Goal: Transaction & Acquisition: Subscribe to service/newsletter

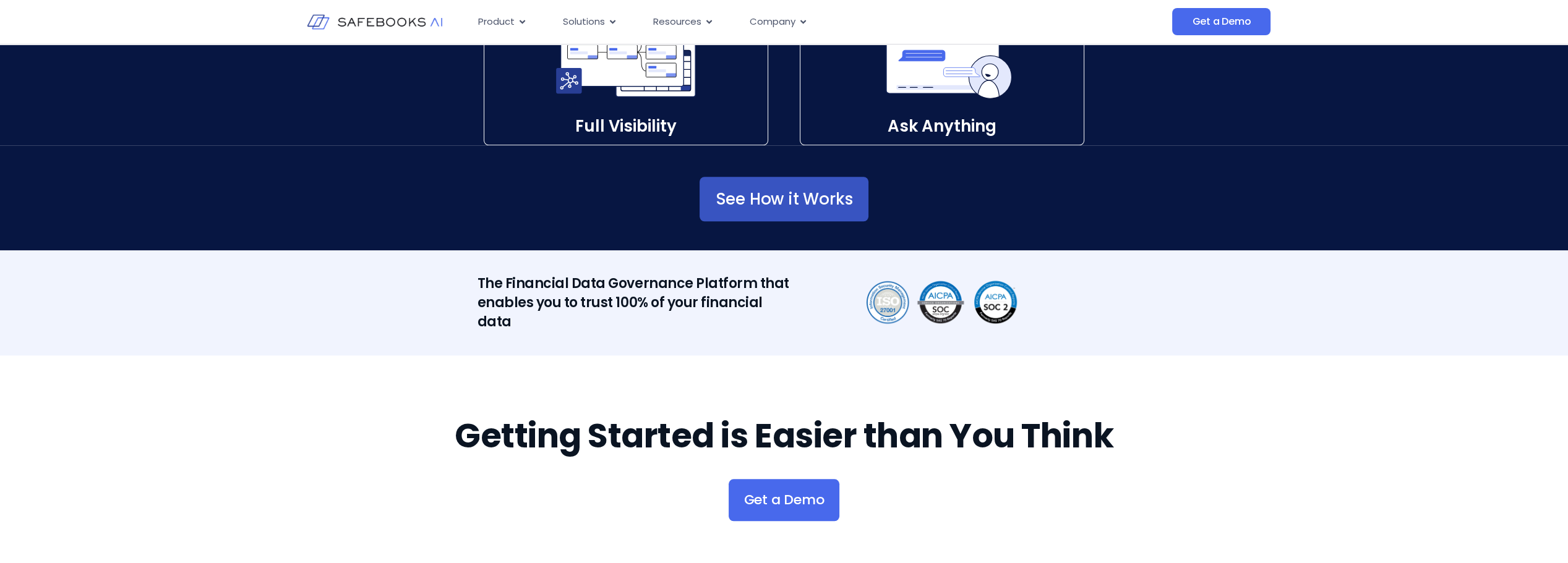
scroll to position [2103, 0]
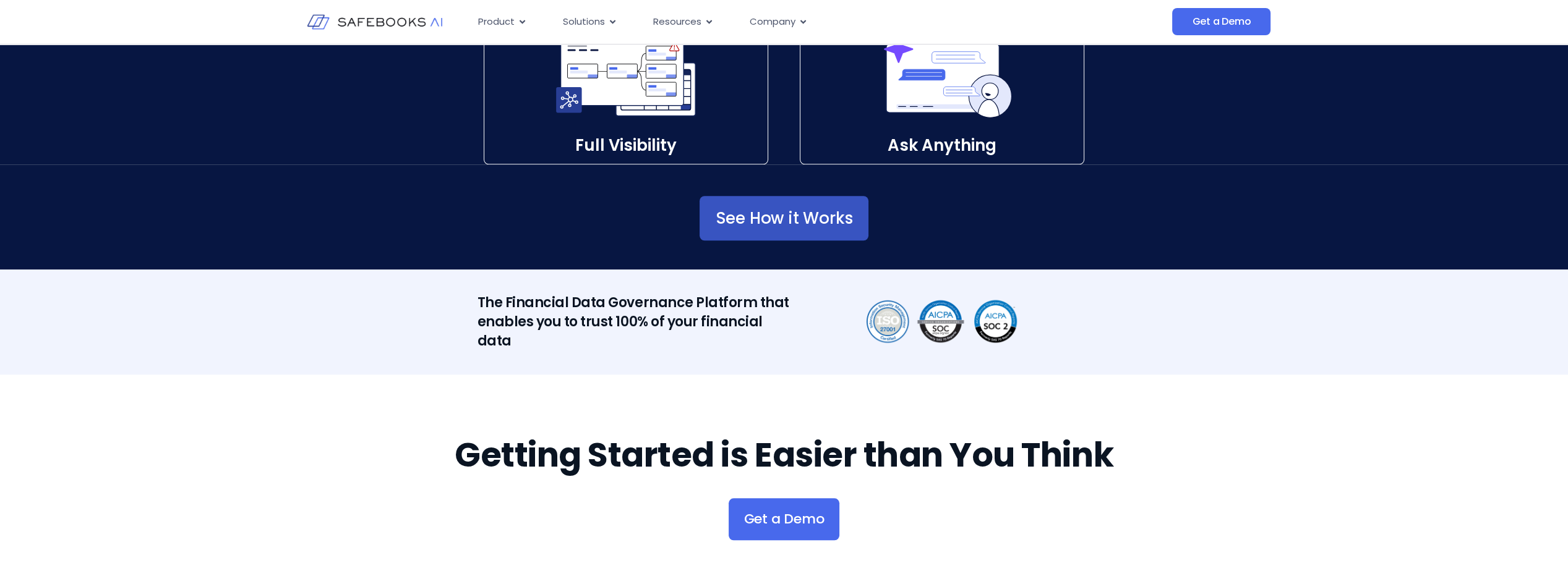
click at [843, 219] on span "See How it Works" at bounding box center [784, 218] width 137 height 12
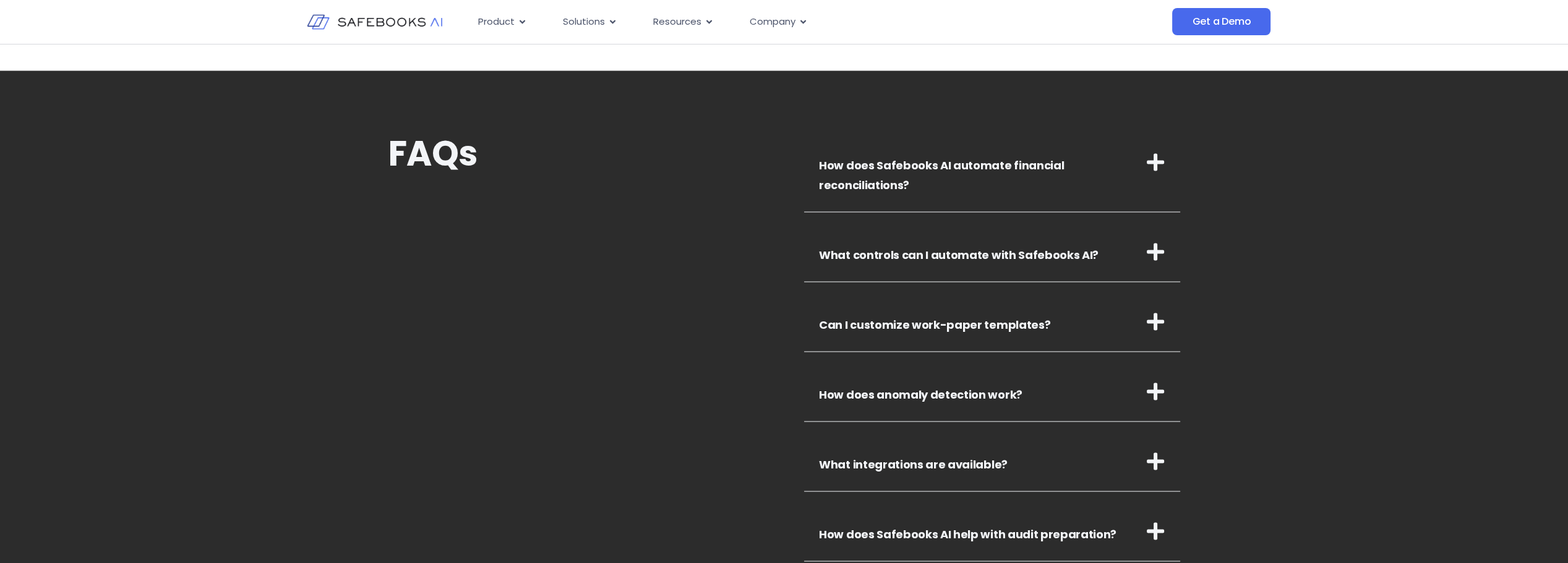
scroll to position [4081, 0]
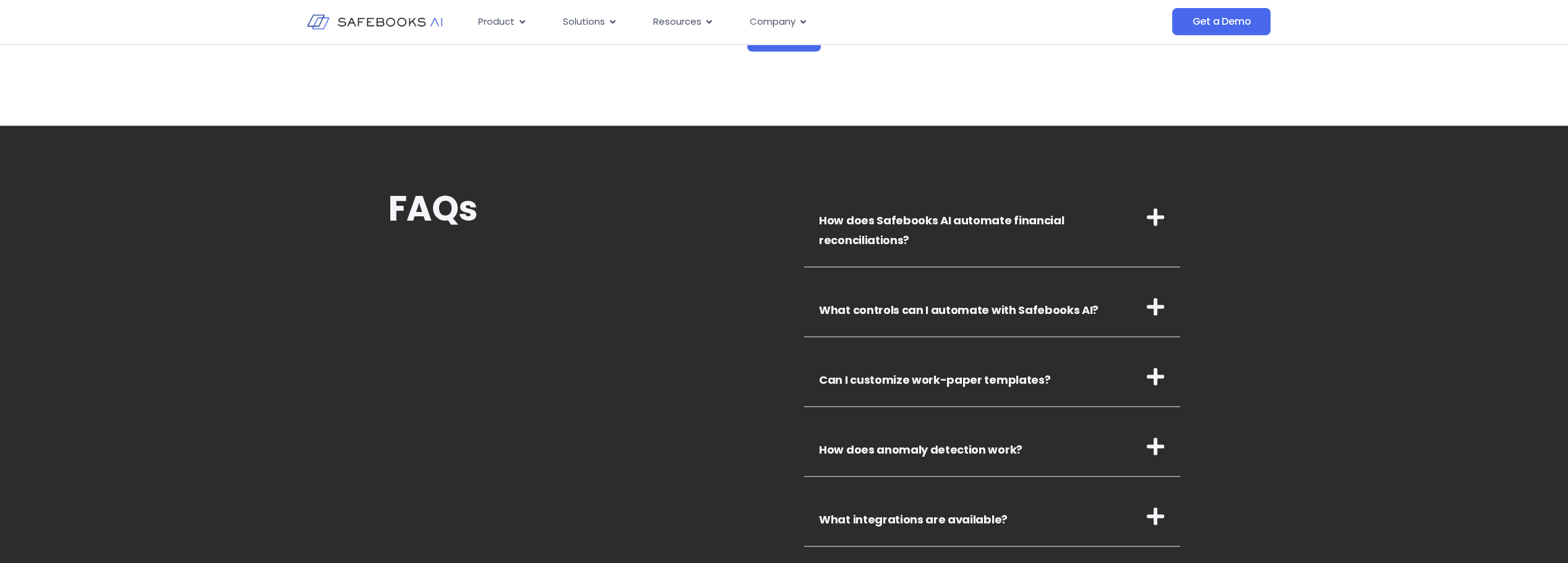
click at [1153, 225] on icon at bounding box center [1155, 216] width 19 height 19
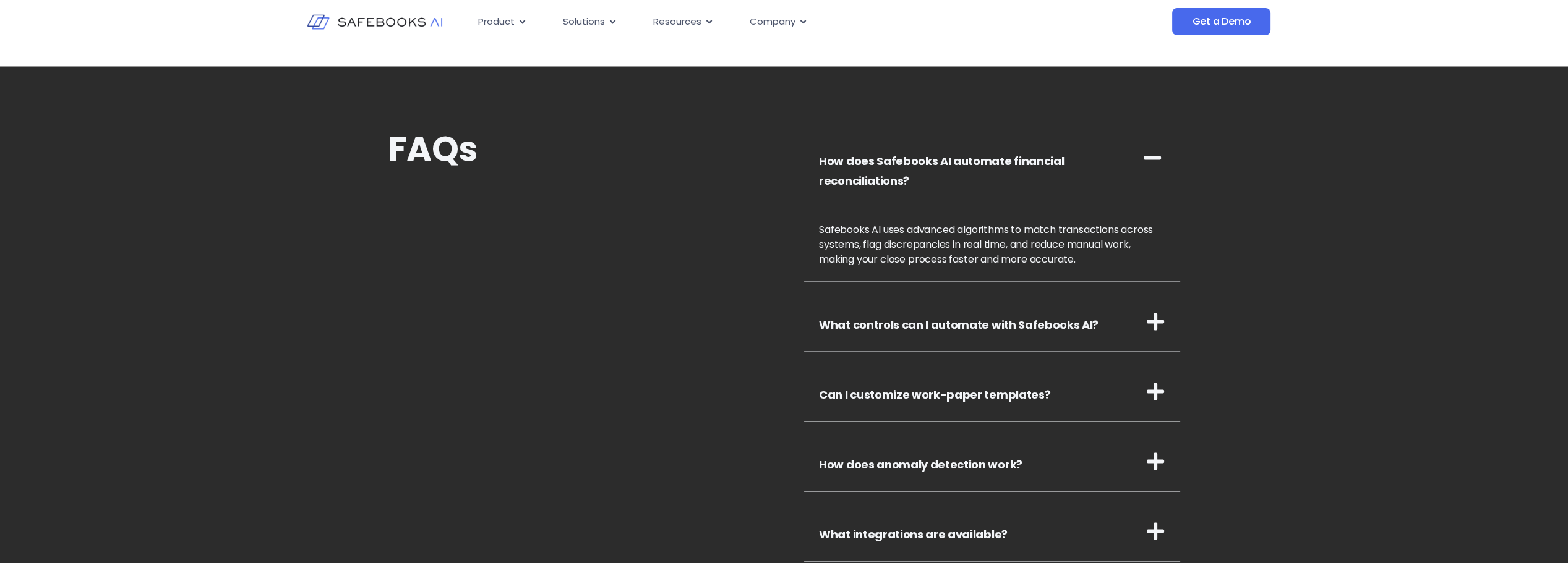
scroll to position [4205, 0]
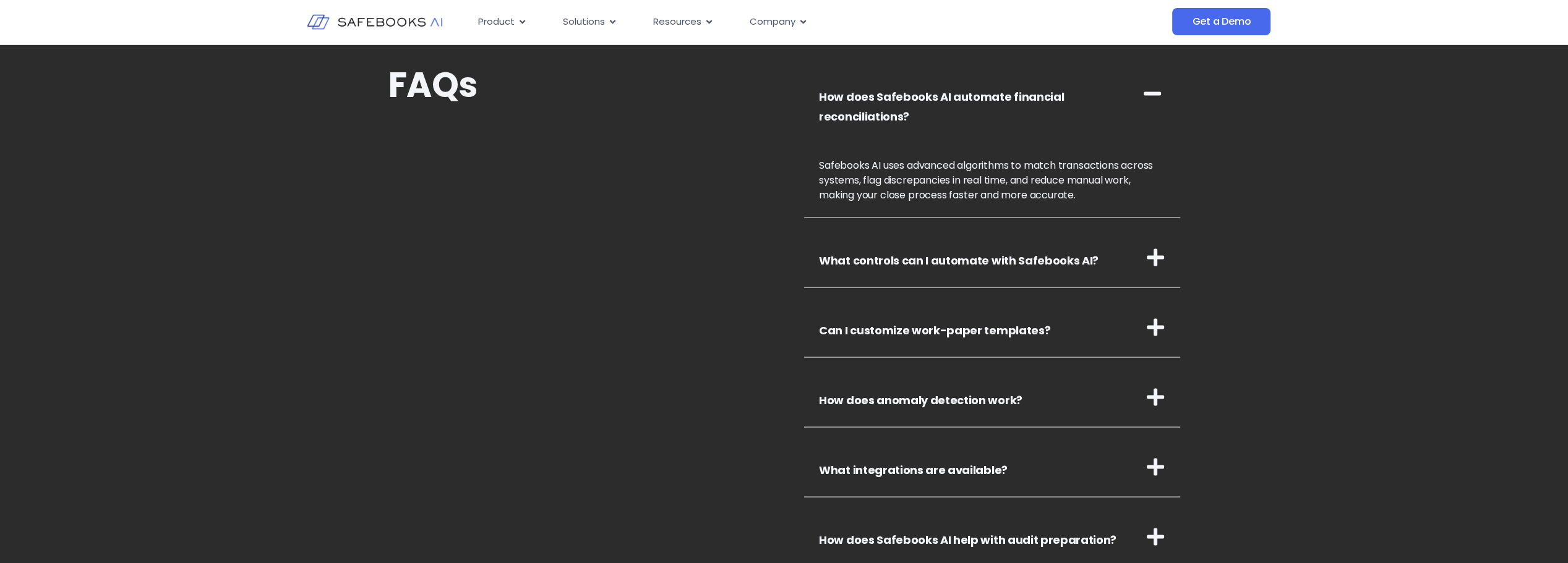
click at [1141, 274] on h3 "What controls can I automate with Safebooks AI?" at bounding box center [992, 257] width 376 height 60
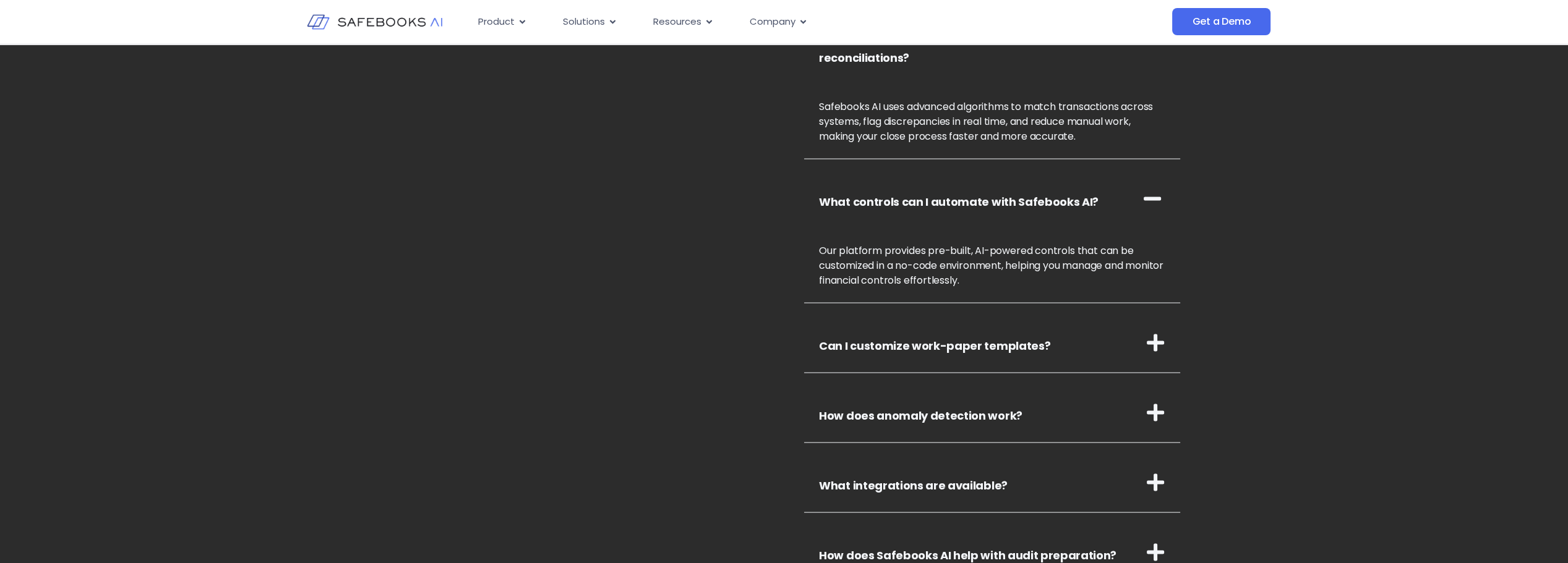
scroll to position [4329, 0]
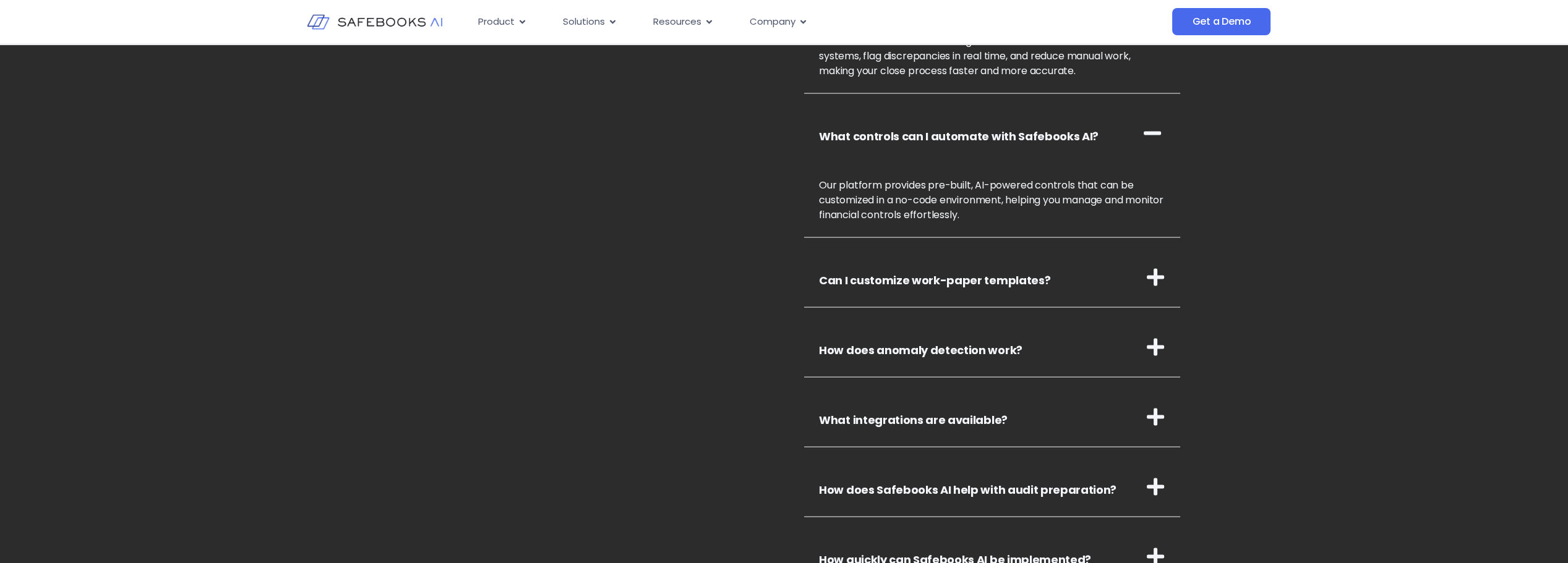
click at [1084, 294] on h3 "Can I customize work-paper templates?" at bounding box center [992, 277] width 376 height 60
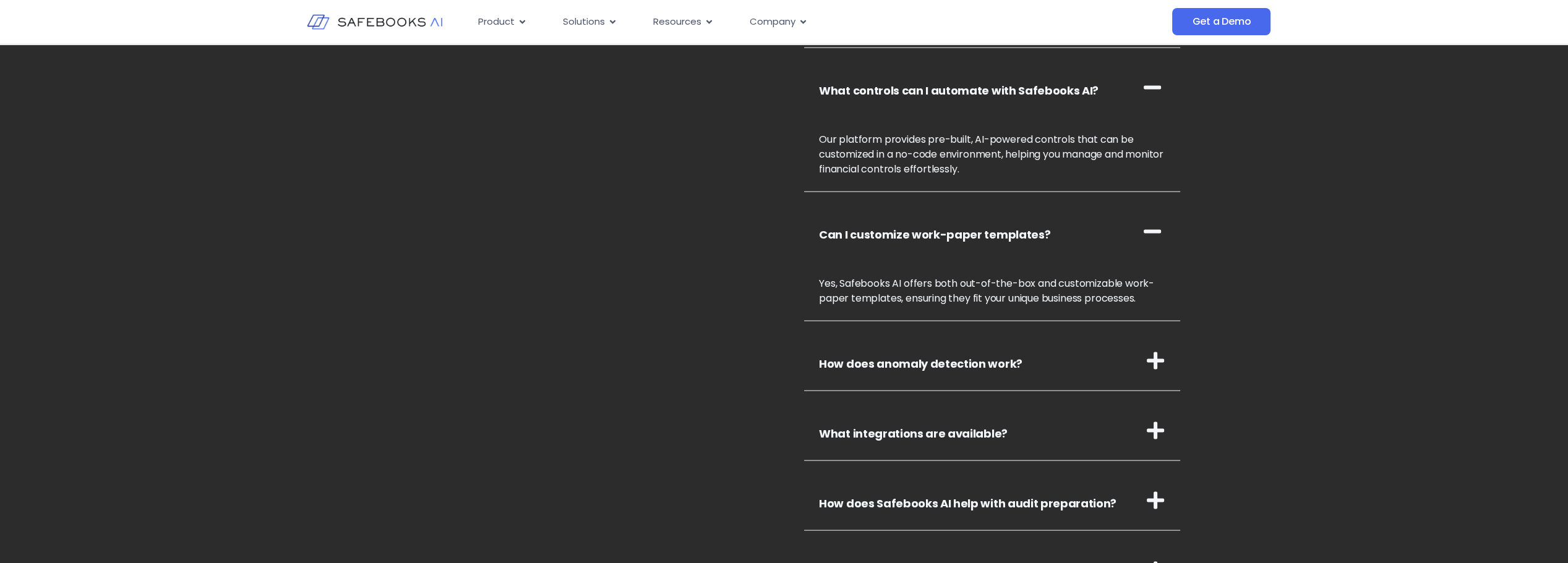
scroll to position [4391, 0]
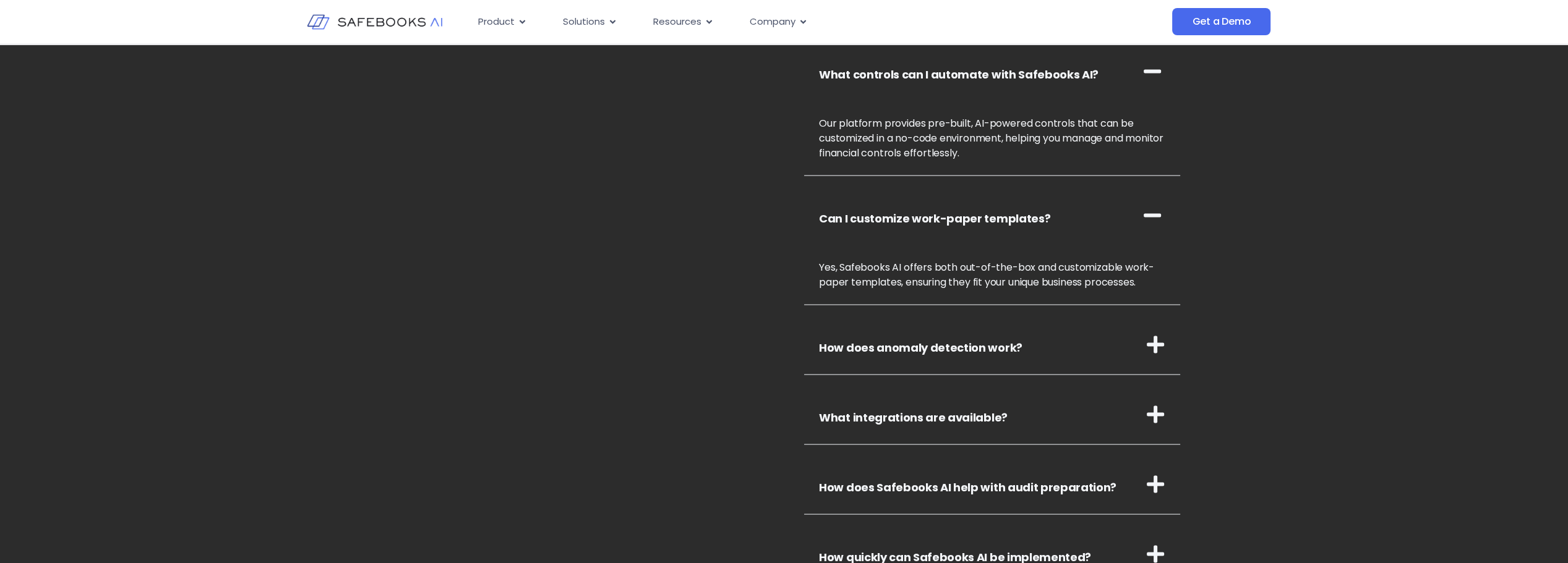
click at [1050, 350] on h3 "How does anomaly detection work?" at bounding box center [992, 345] width 376 height 60
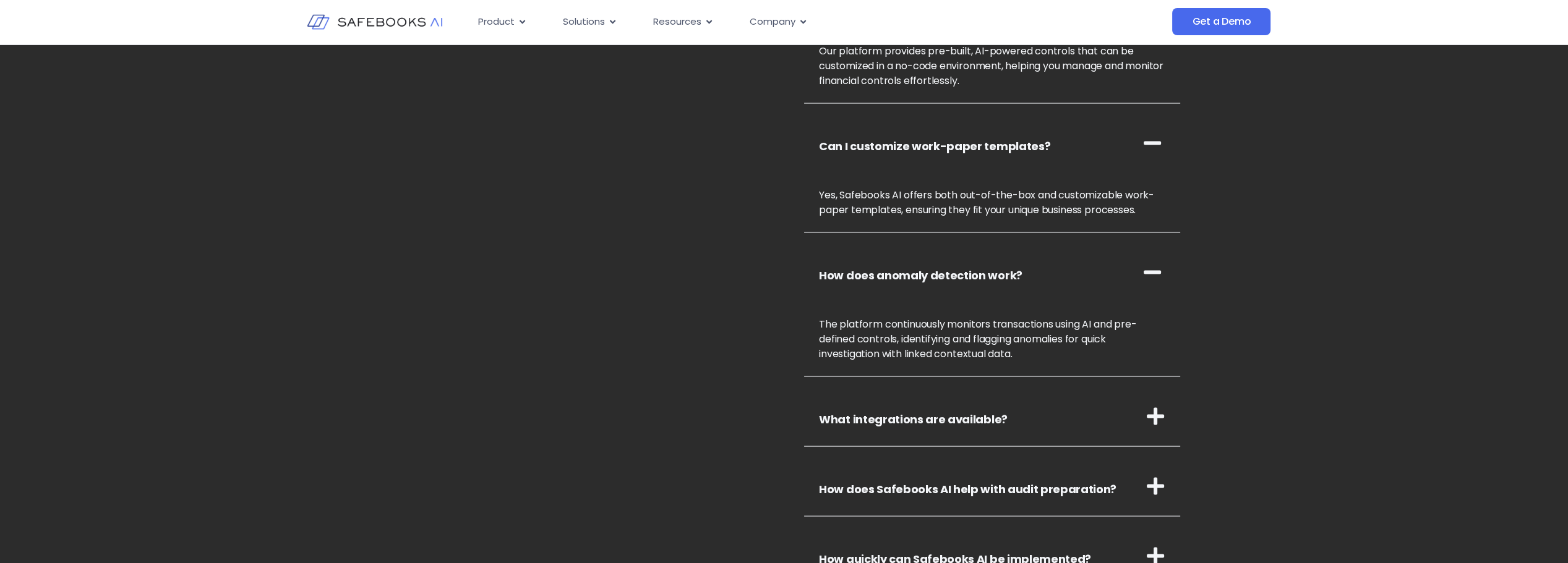
scroll to position [4576, 0]
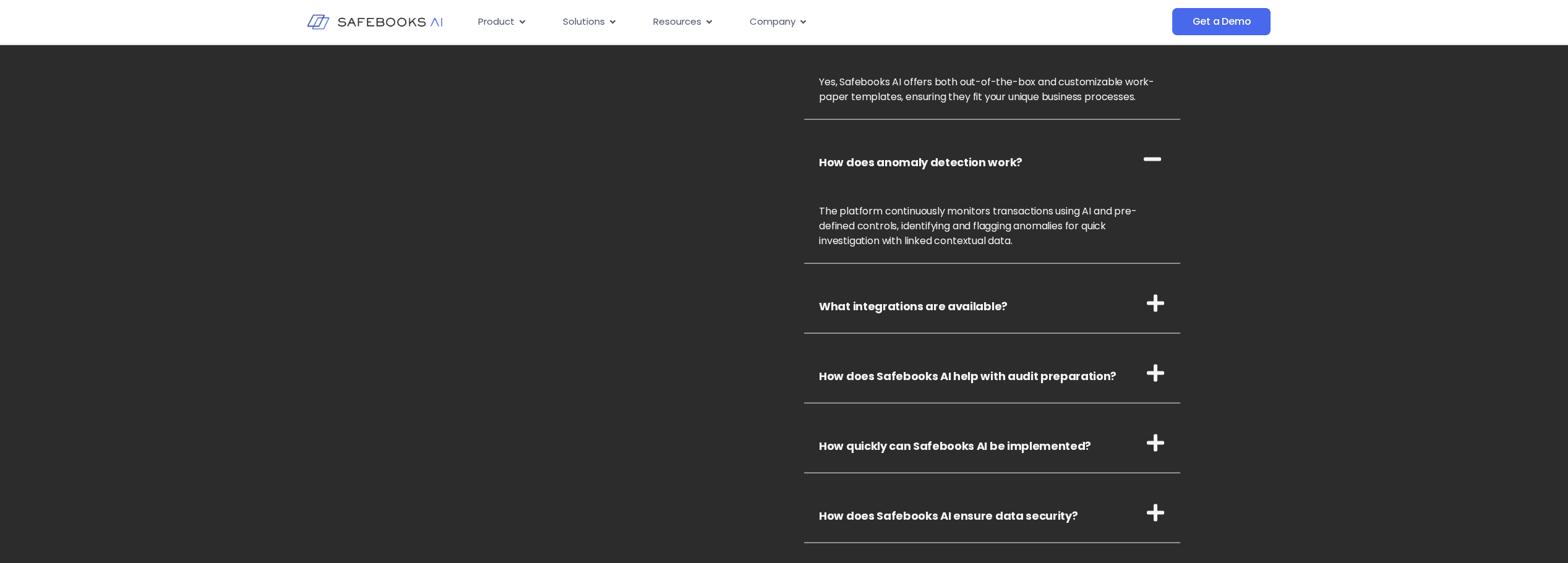
click at [996, 301] on link "What integrations are available?" at bounding box center [913, 306] width 188 height 16
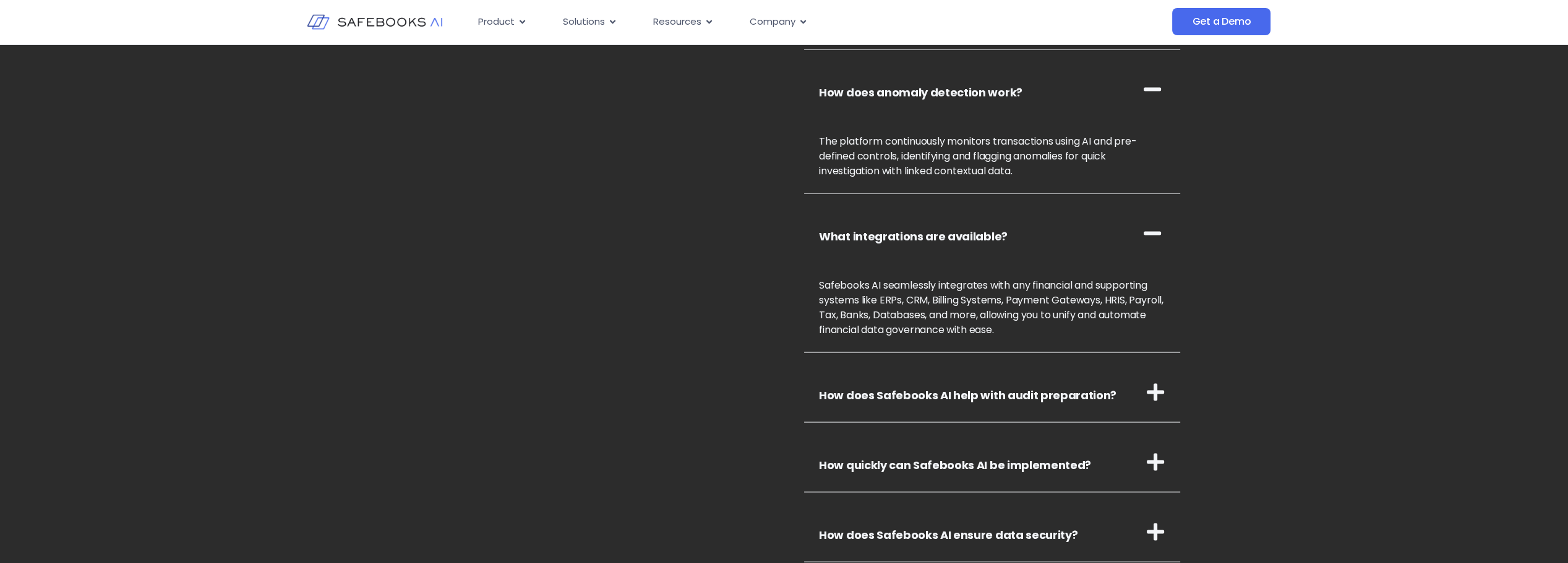
scroll to position [4700, 0]
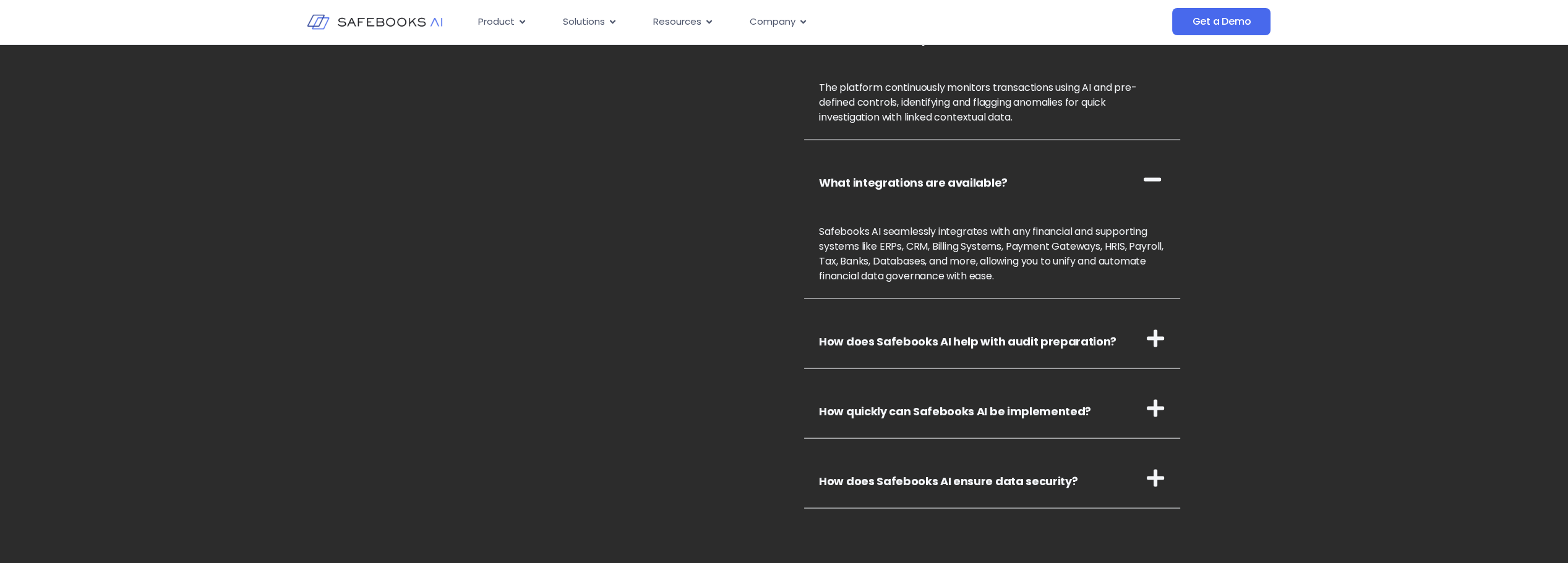
click at [1014, 393] on h3 "How quickly can Safebooks AI be implemented?" at bounding box center [992, 409] width 376 height 60
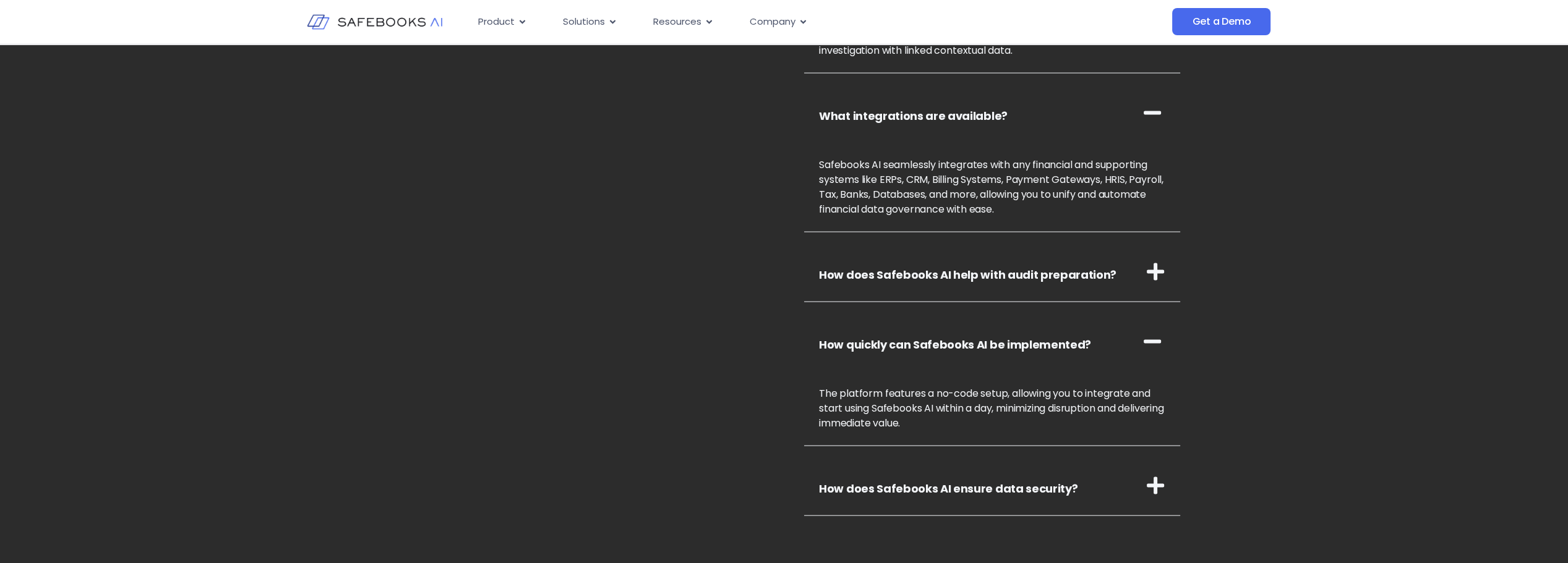
scroll to position [4885, 0]
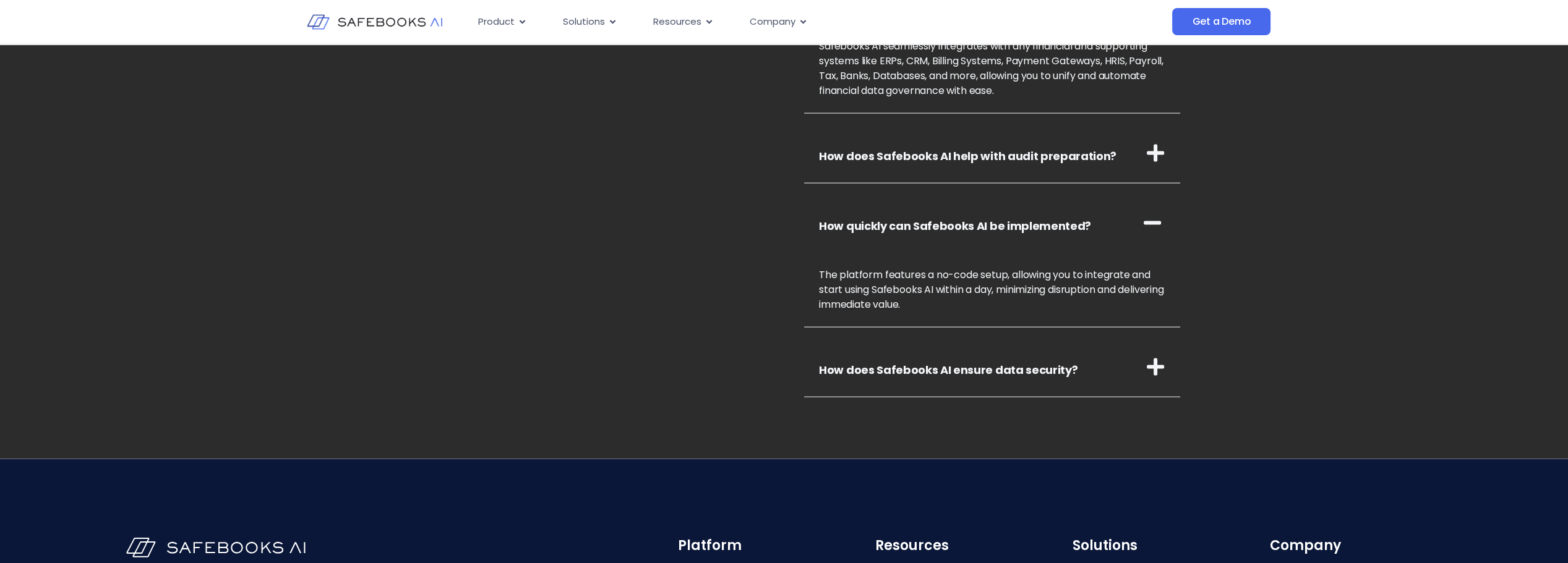
click at [1018, 366] on link "How does Safebooks AI ensure data security?" at bounding box center [948, 370] width 259 height 16
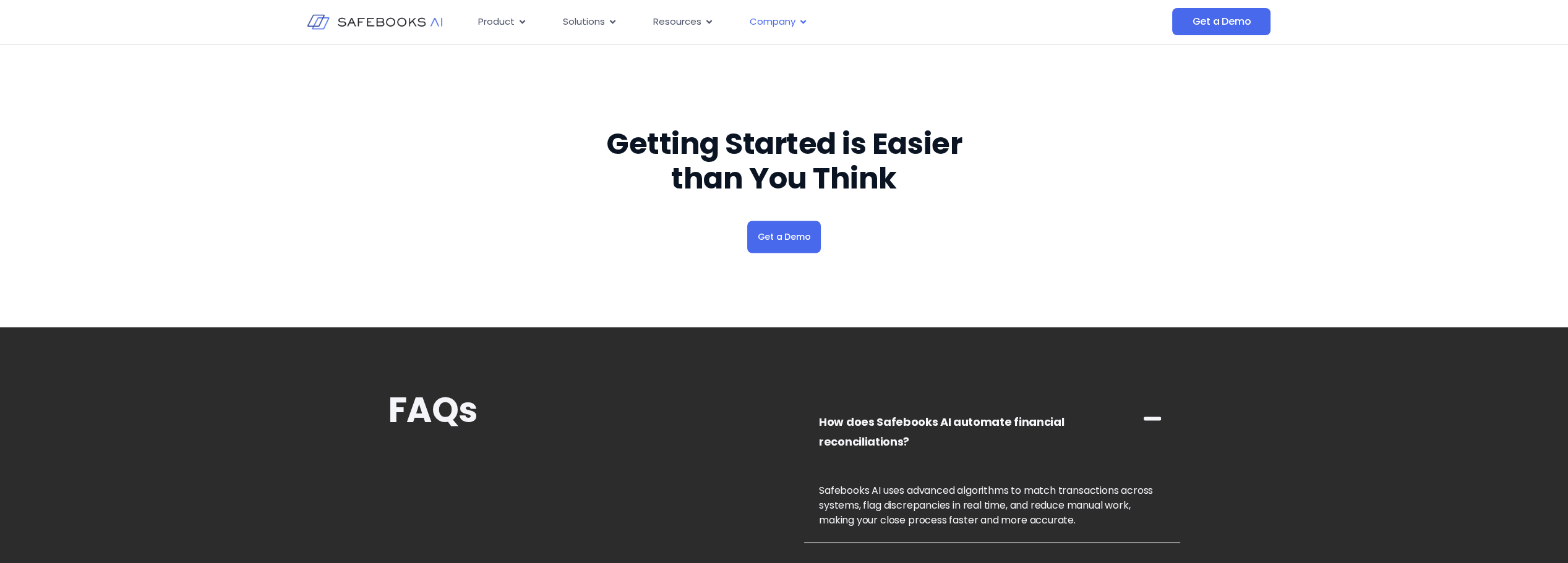
scroll to position [3772, 0]
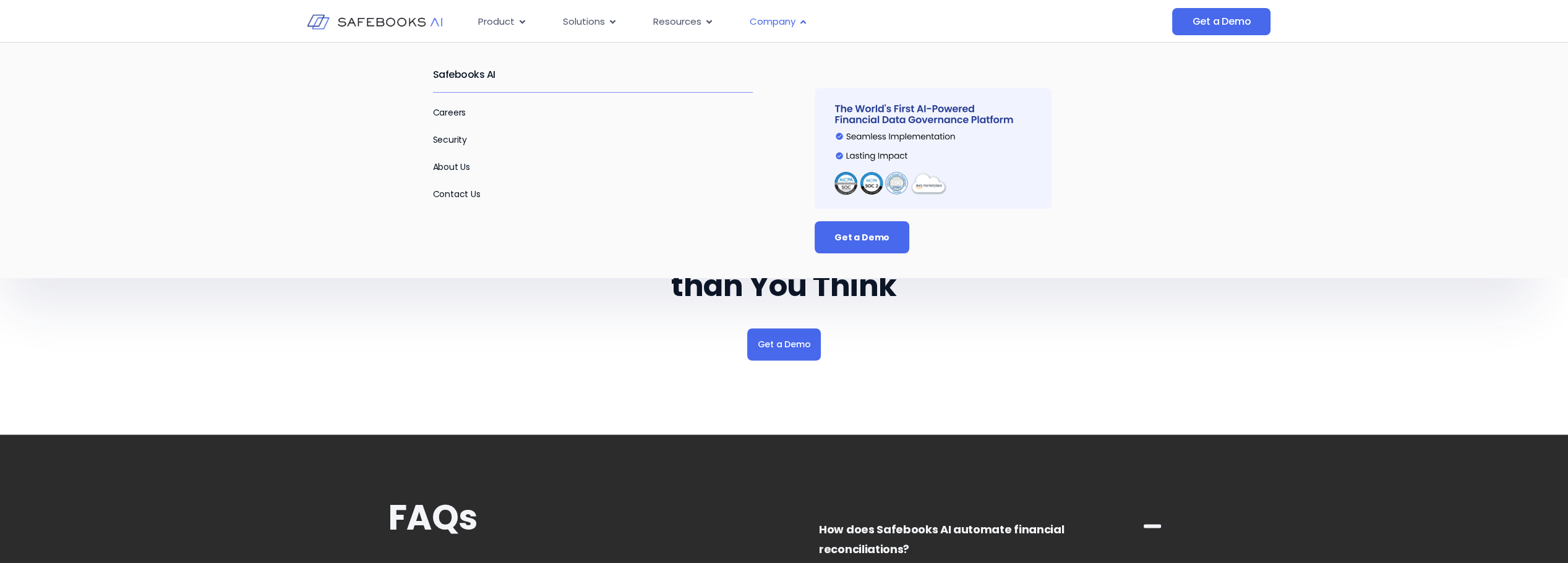
click at [789, 23] on span "Company" at bounding box center [772, 21] width 45 height 14
click at [454, 166] on link "About Us" at bounding box center [452, 166] width 38 height 12
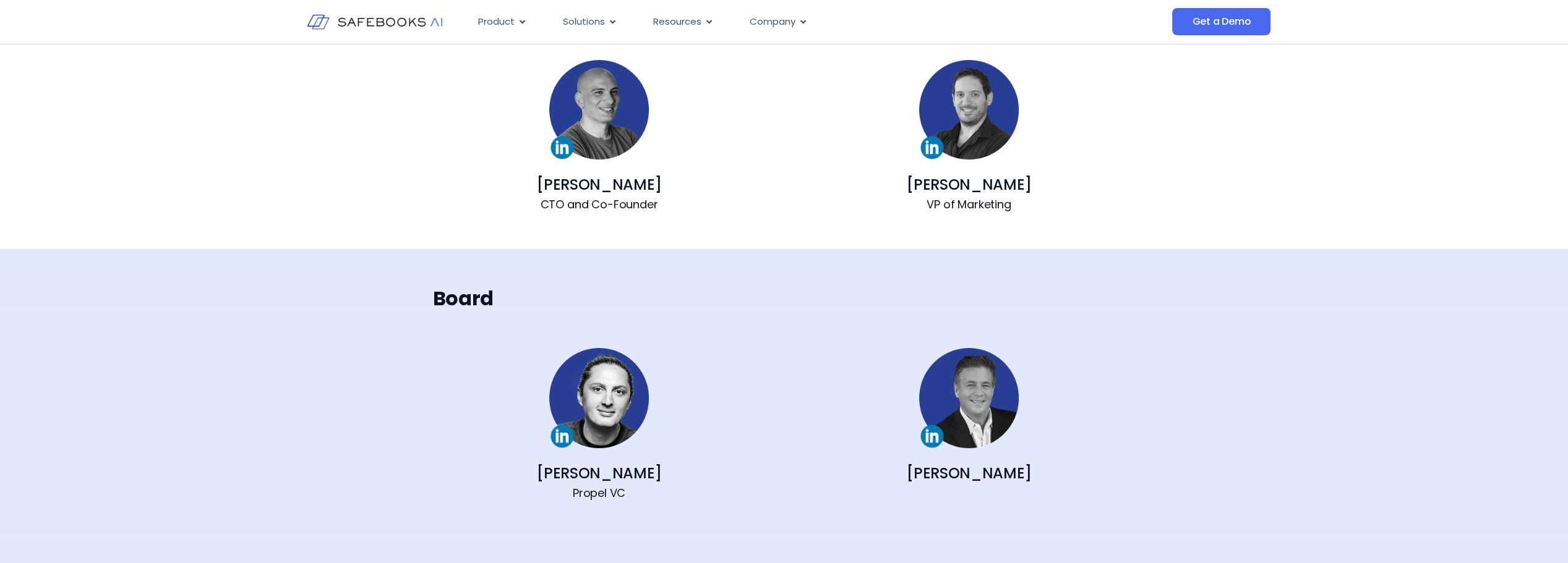
scroll to position [742, 0]
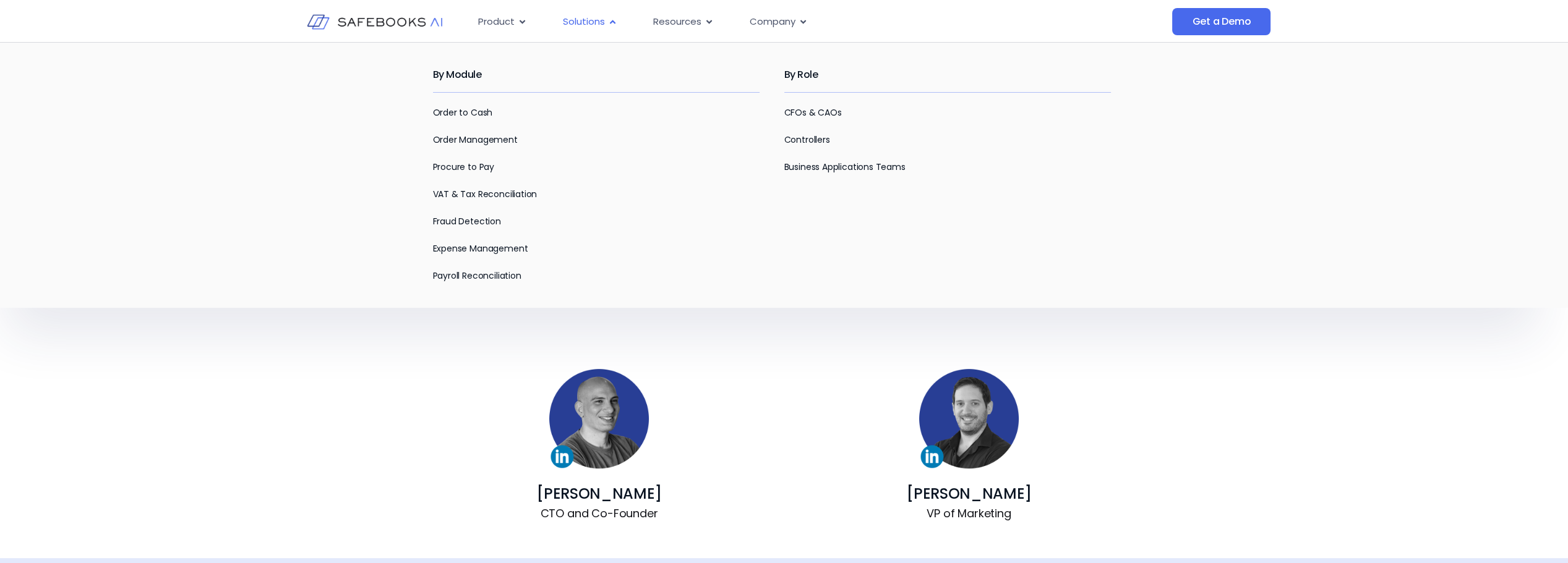
click at [585, 22] on span "Solutions" at bounding box center [584, 21] width 42 height 14
click at [490, 110] on link "Order to Cash" at bounding box center [463, 112] width 60 height 12
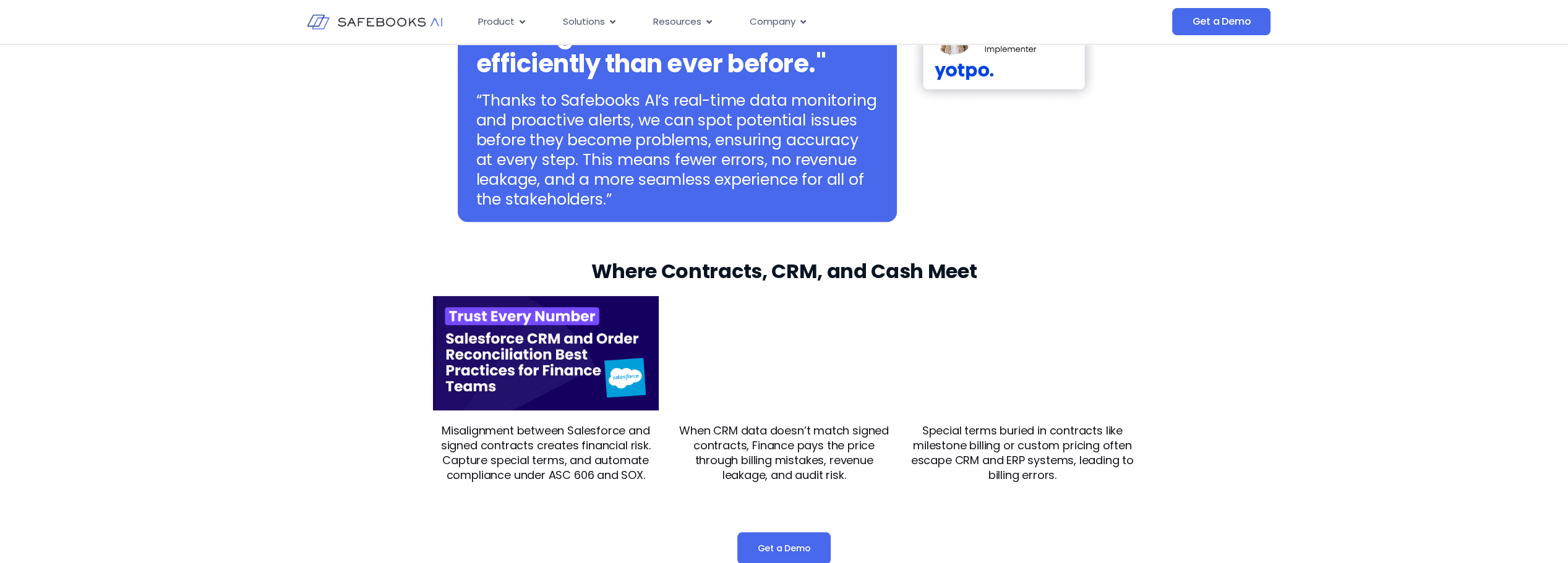
scroll to position [1113, 0]
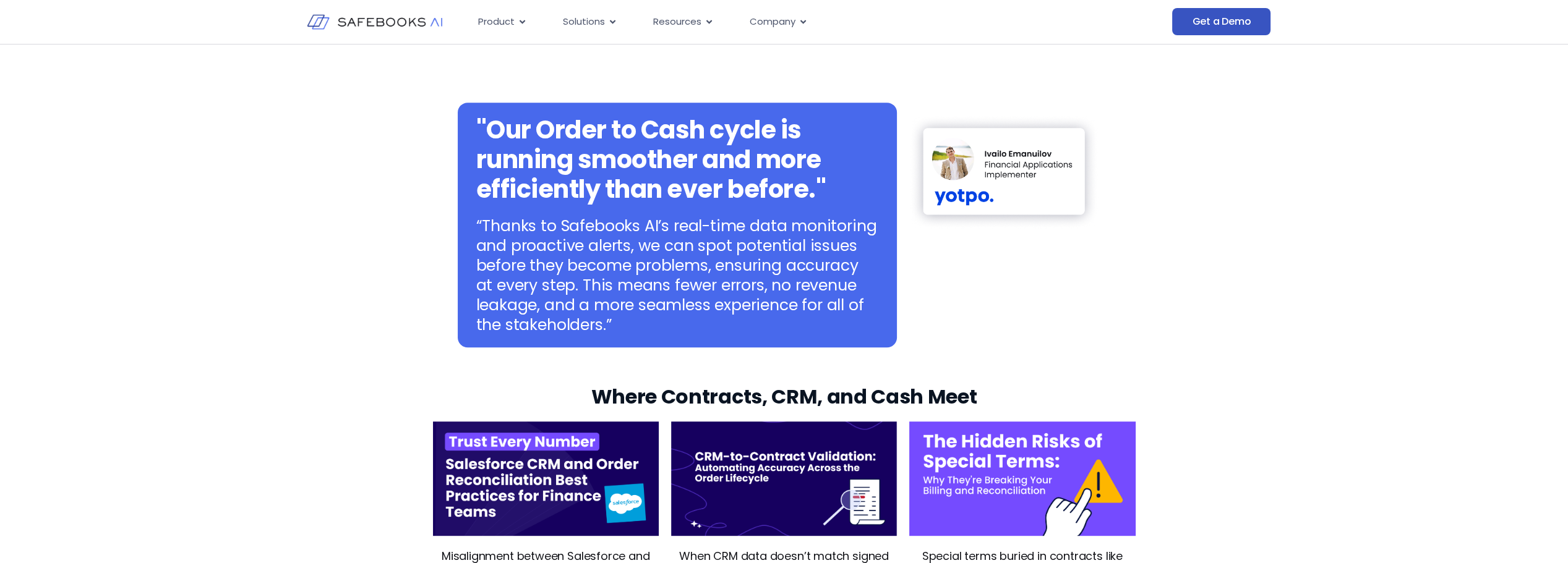
click at [1244, 26] on span "Get a Demo" at bounding box center [1221, 21] width 58 height 12
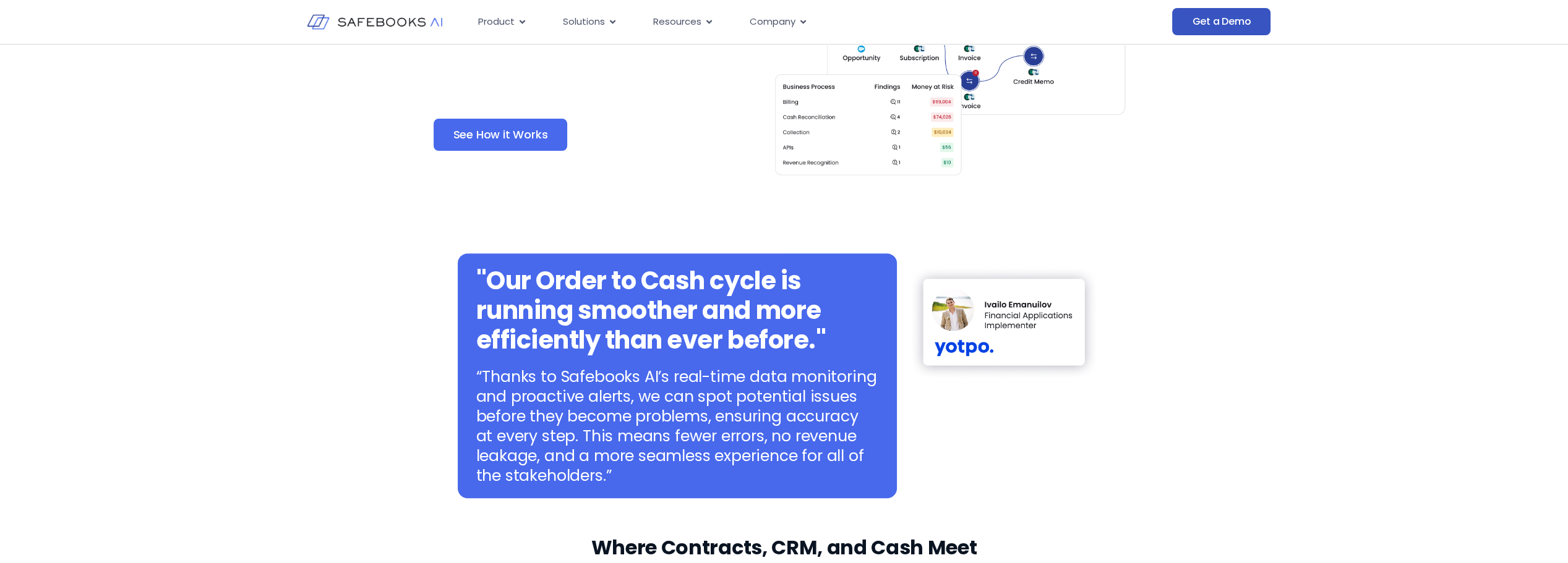
scroll to position [804, 0]
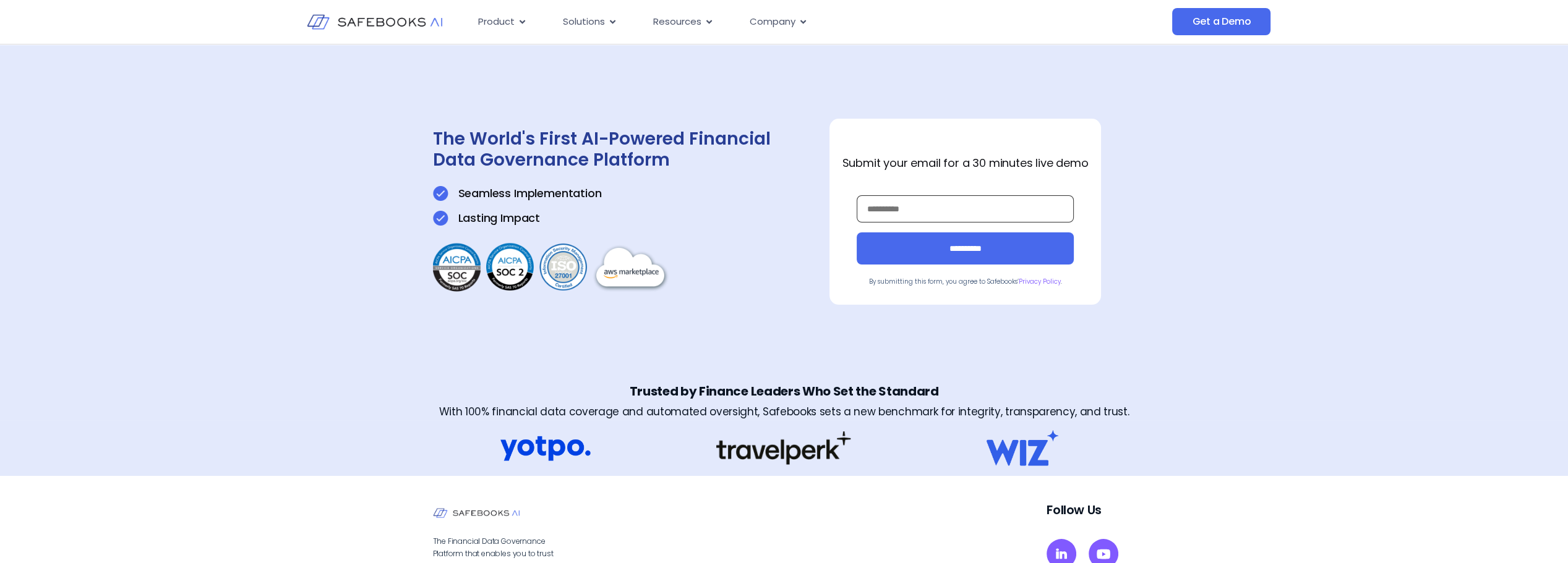
click at [932, 203] on input "Work Email *" at bounding box center [965, 209] width 217 height 27
type input "**********"
click at [1040, 251] on input "**********" at bounding box center [965, 249] width 217 height 32
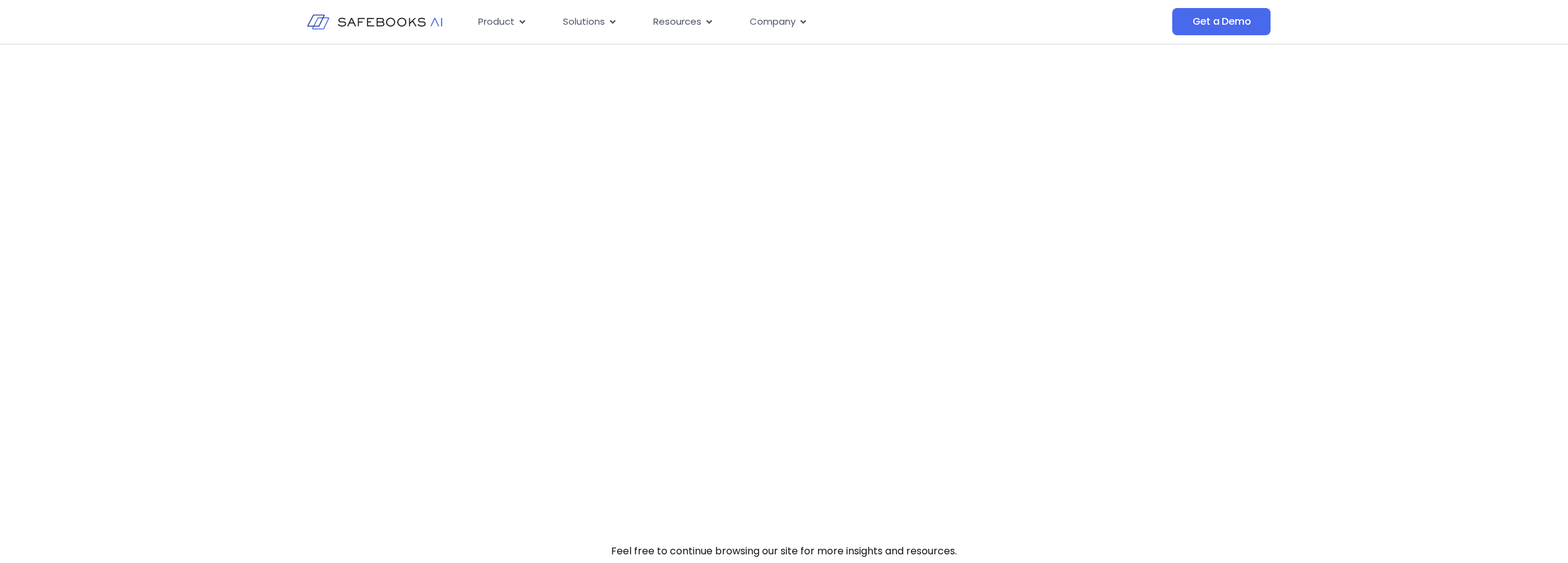
scroll to position [186, 0]
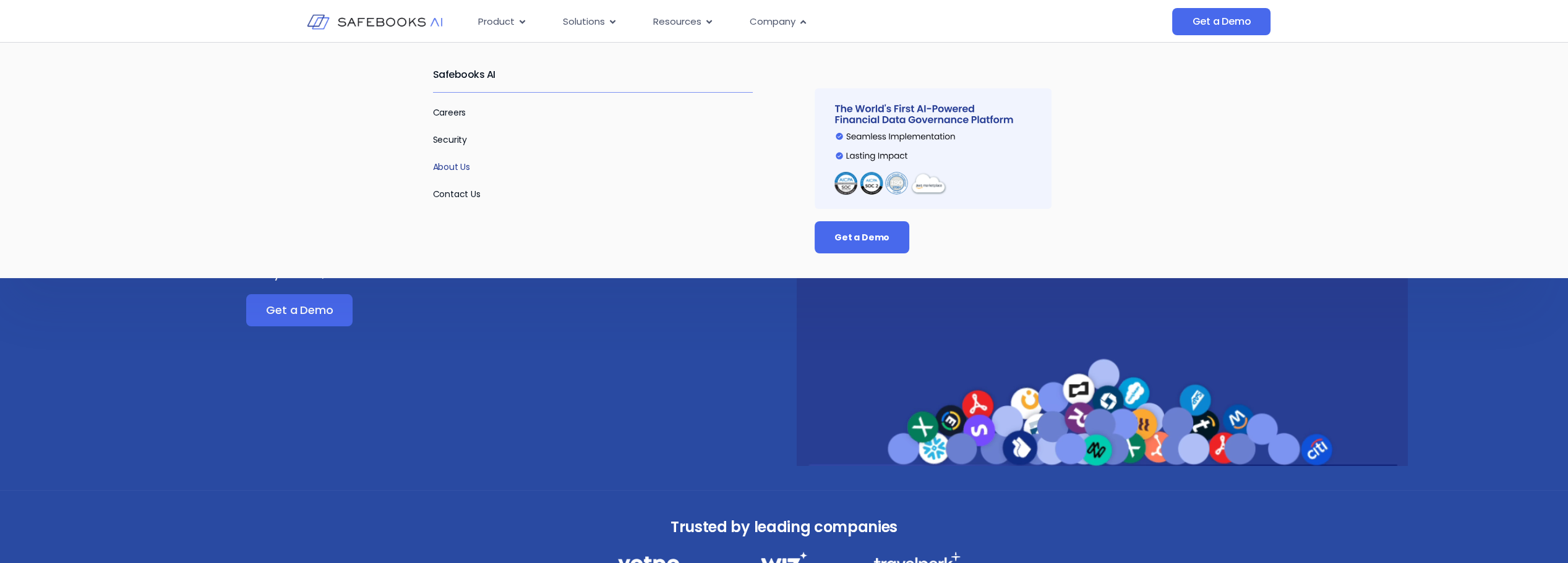
click at [456, 165] on link "About Us" at bounding box center [452, 166] width 38 height 12
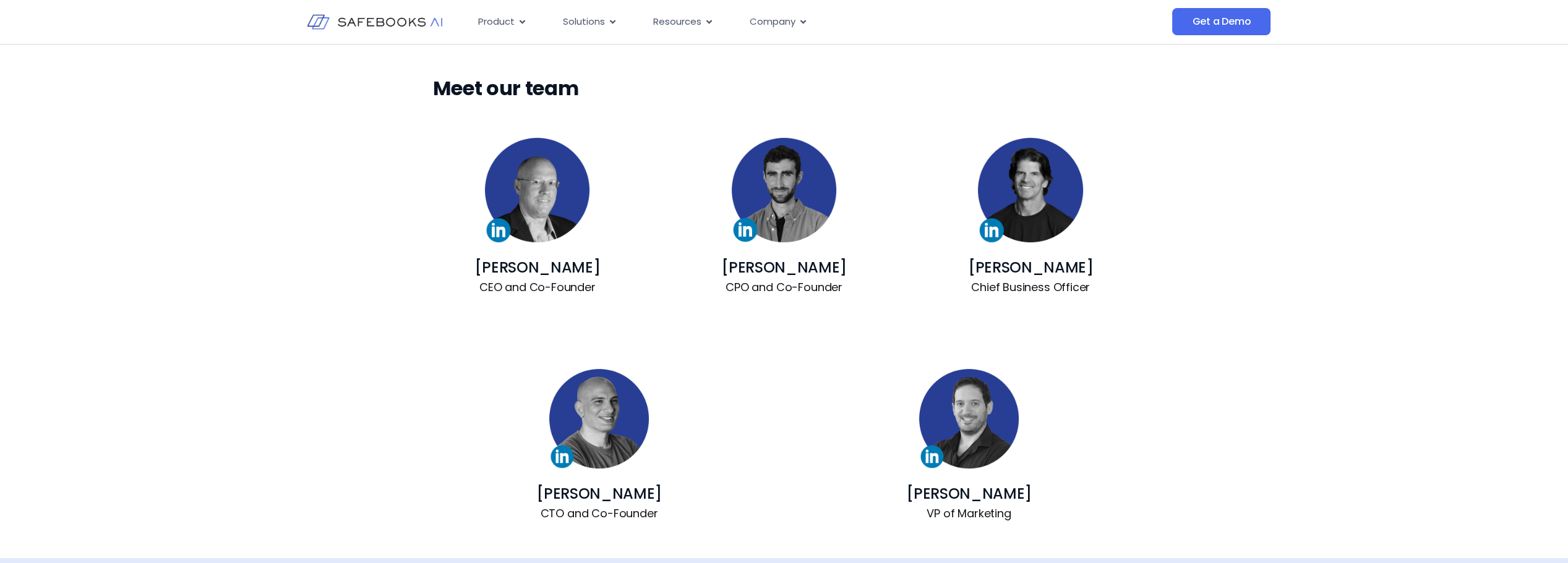
scroll to position [804, 0]
